Goal: Information Seeking & Learning: Check status

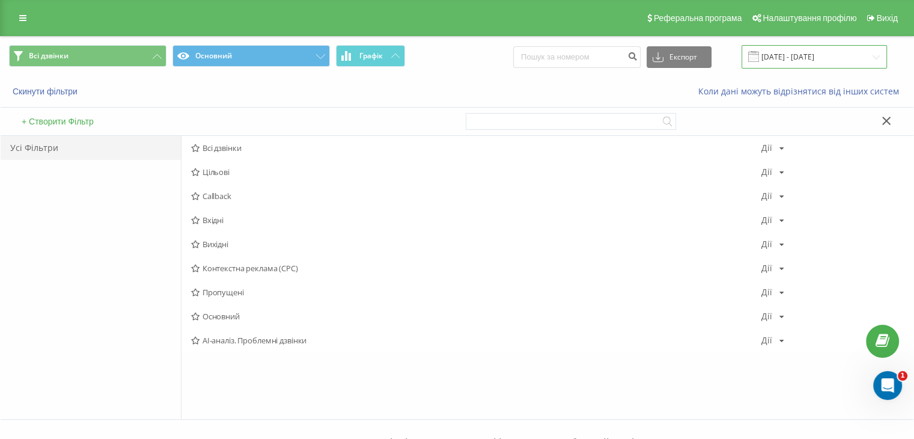
click at [802, 63] on input "[DATE] - [DATE]" at bounding box center [815, 56] width 146 height 23
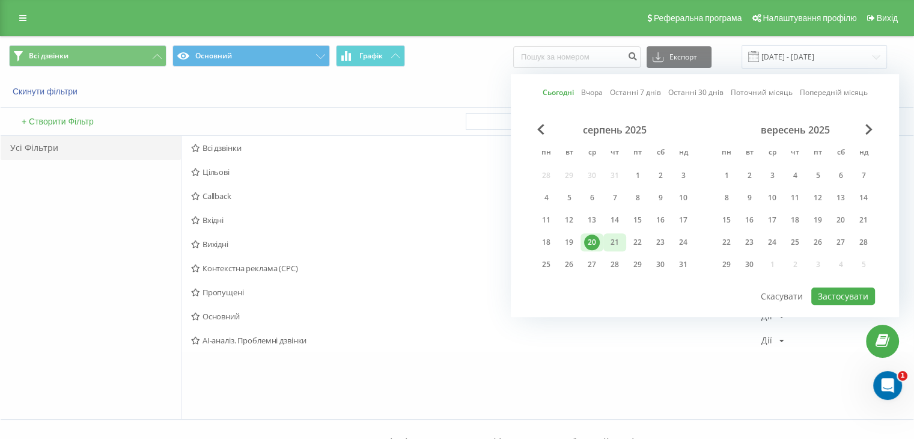
click at [616, 239] on div "21" at bounding box center [615, 242] width 16 height 16
click at [859, 289] on button "Застосувати" at bounding box center [844, 295] width 64 height 17
type input "[DATE] - [DATE]"
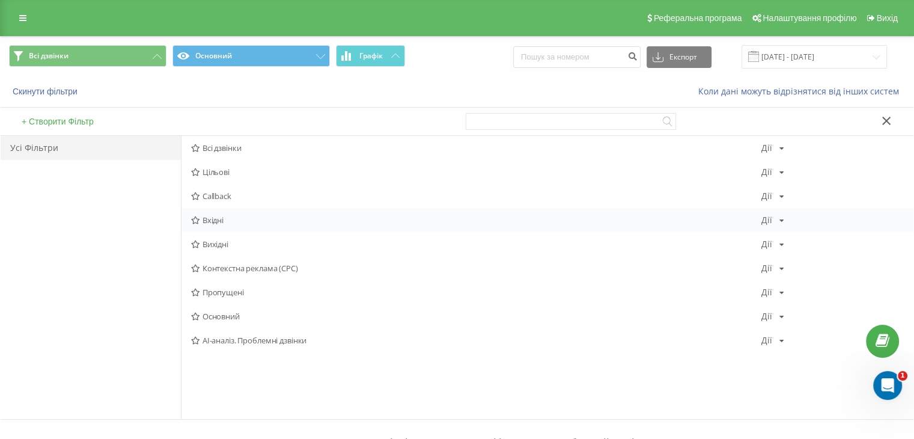
click at [242, 222] on span "Вхідні" at bounding box center [476, 220] width 571 height 8
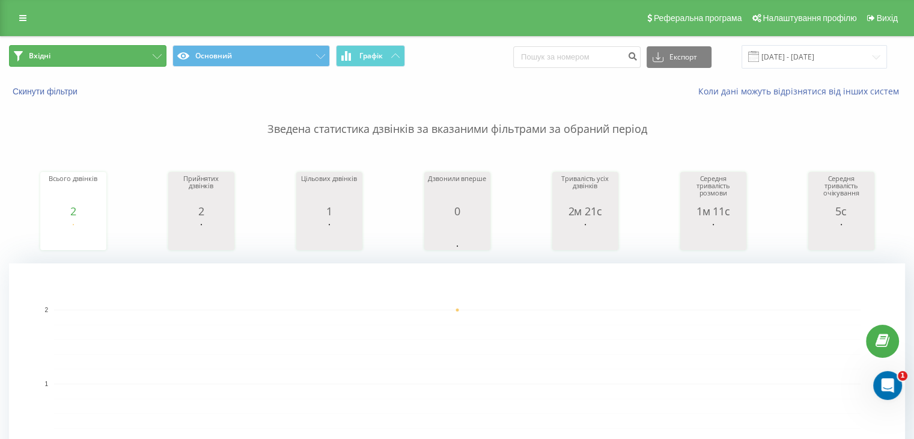
click at [123, 63] on button "Вхідні" at bounding box center [88, 56] width 158 height 22
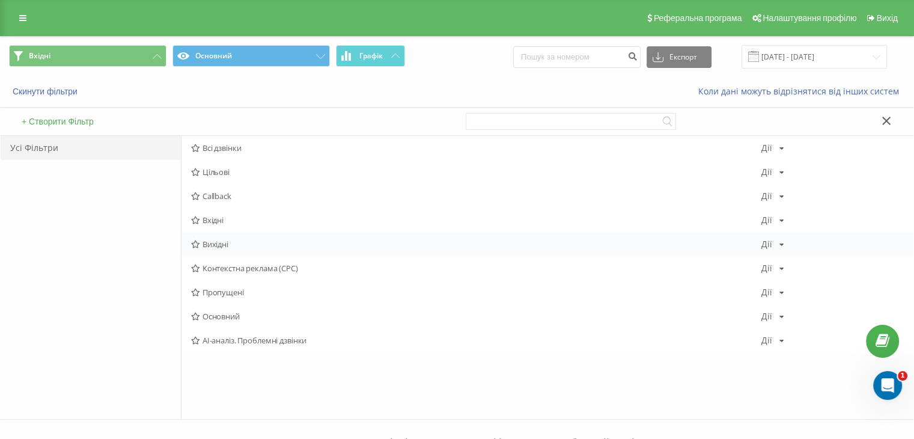
click at [226, 250] on div "Вихідні [PERSON_NAME] Копіювати Видалити За замовчуванням Поділитися" at bounding box center [548, 244] width 732 height 24
click at [222, 240] on span "Вихідні" at bounding box center [476, 244] width 571 height 8
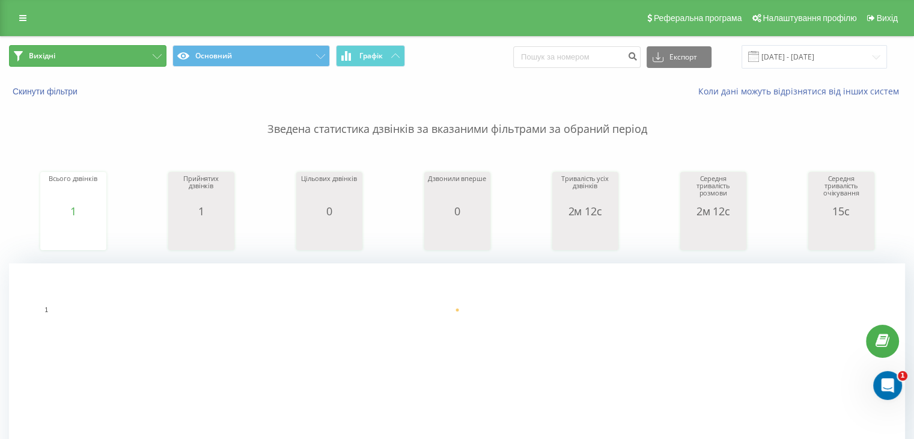
click at [98, 55] on button "Вихідні" at bounding box center [88, 56] width 158 height 22
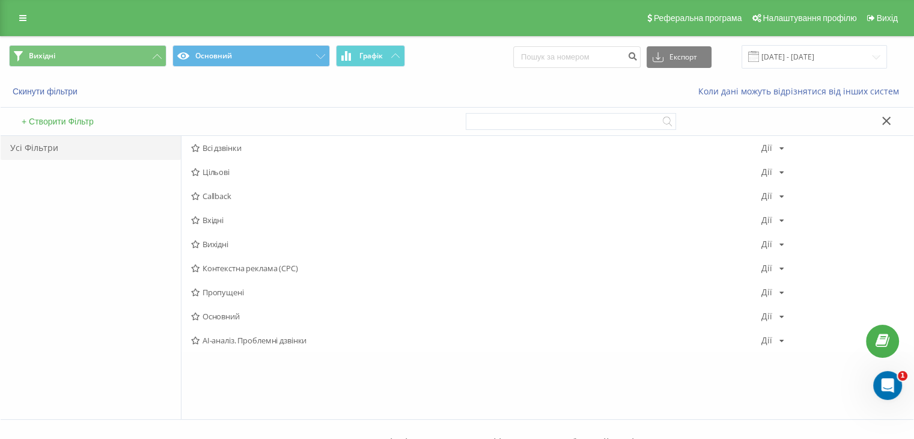
click at [210, 222] on span "Вхідні" at bounding box center [476, 220] width 571 height 8
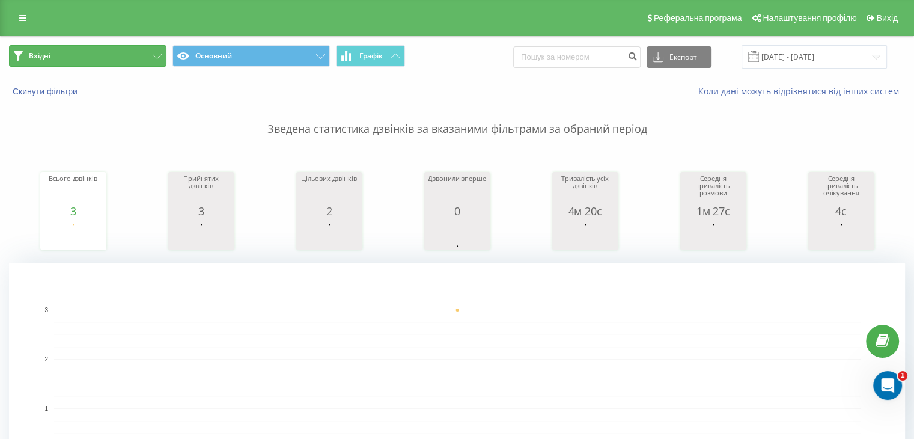
click at [124, 55] on button "Вхідні" at bounding box center [88, 56] width 158 height 22
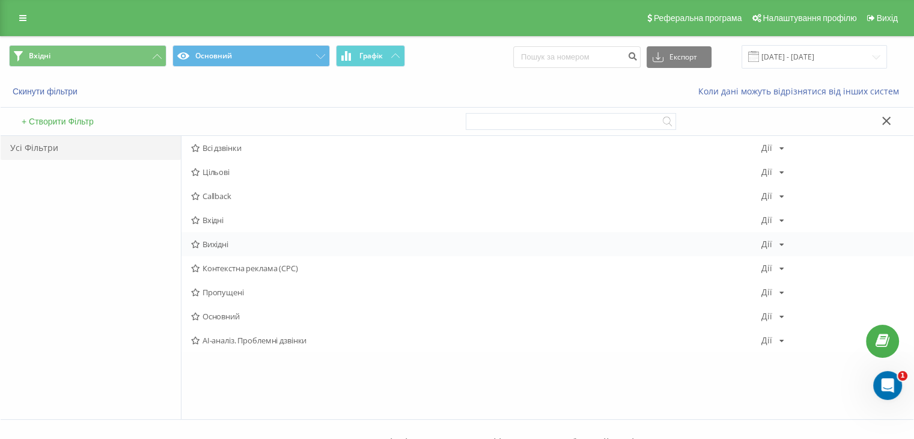
click at [222, 250] on div "Вихідні [PERSON_NAME] Копіювати Видалити За замовчуванням Поділитися" at bounding box center [548, 244] width 732 height 24
click at [225, 248] on span "Вихідні" at bounding box center [476, 244] width 571 height 8
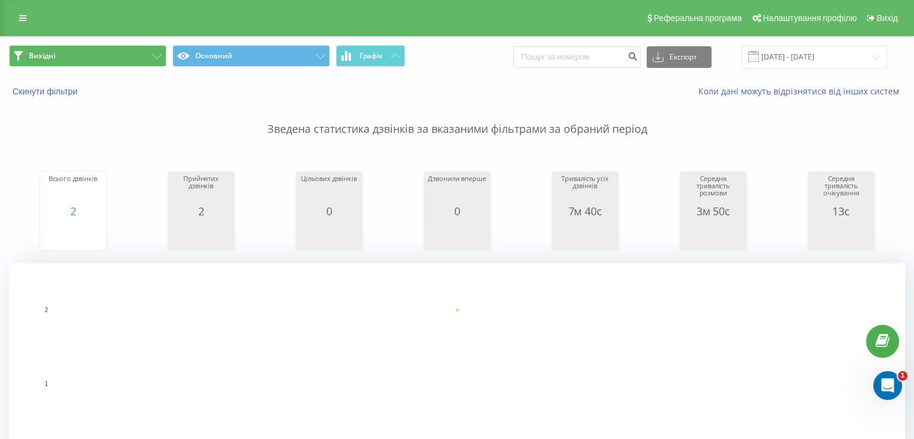
click at [113, 47] on div "Вихідні Основний Графік Експорт .csv .xls .xlsx [DATE] - [DATE]" at bounding box center [457, 57] width 913 height 40
click at [118, 57] on button "Вихідні" at bounding box center [88, 56] width 158 height 22
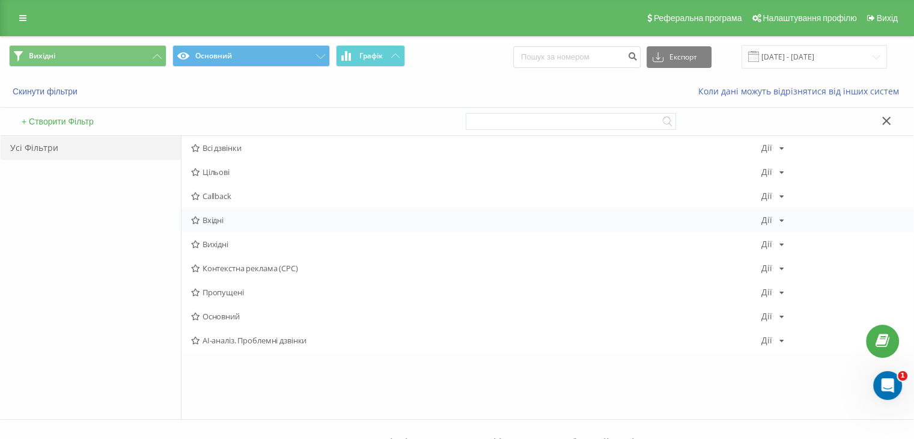
click at [258, 221] on span "Вхідні" at bounding box center [476, 220] width 571 height 8
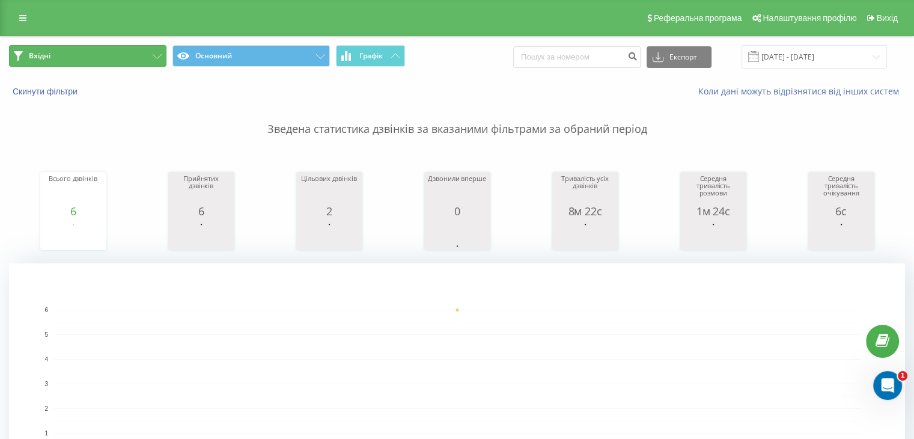
click at [114, 57] on button "Вхідні" at bounding box center [88, 56] width 158 height 22
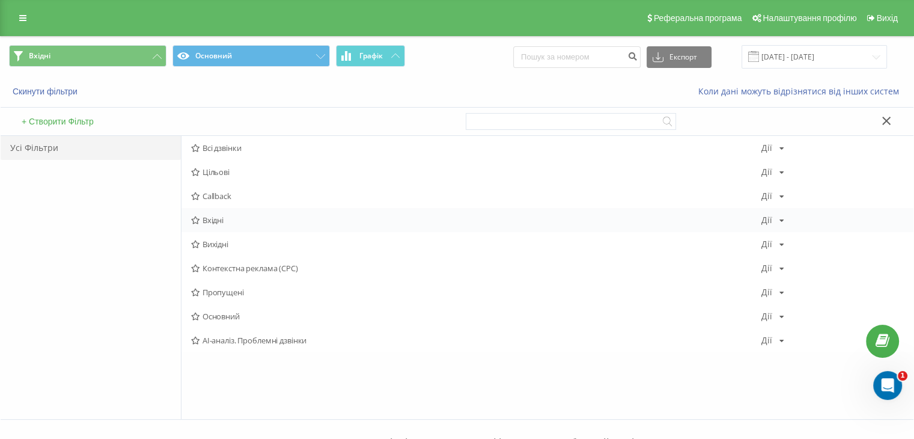
click at [221, 220] on span "Вхідні" at bounding box center [476, 220] width 571 height 8
